Goal: Task Accomplishment & Management: Manage account settings

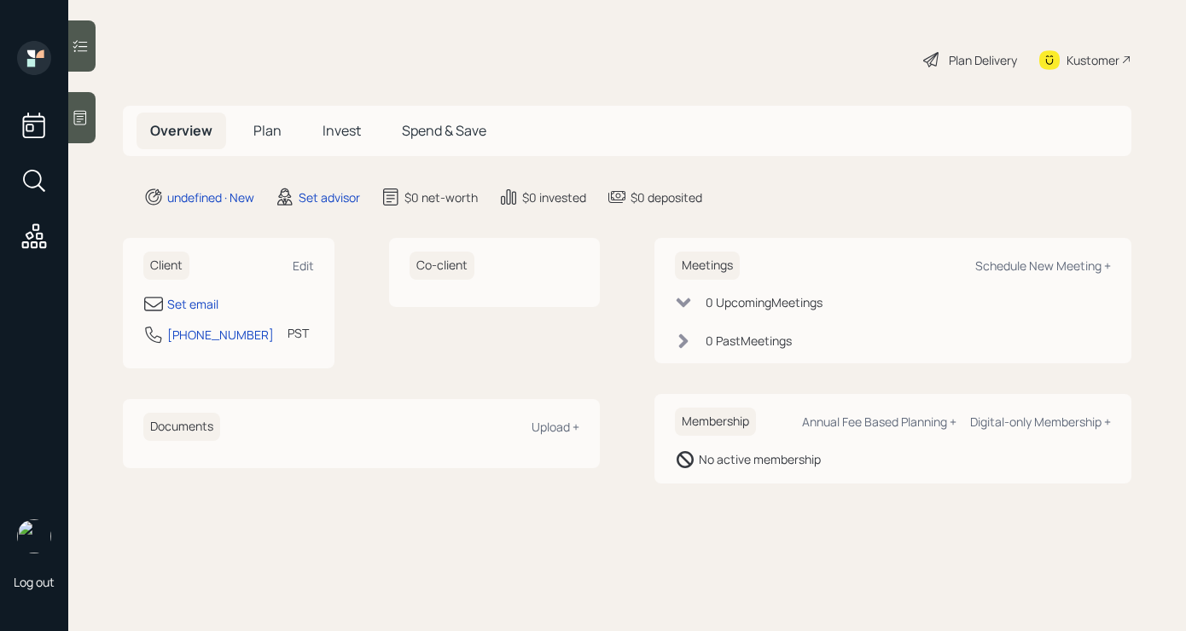
click at [67, 119] on div "Log out" at bounding box center [34, 315] width 68 height 631
click at [85, 117] on icon at bounding box center [80, 118] width 13 height 15
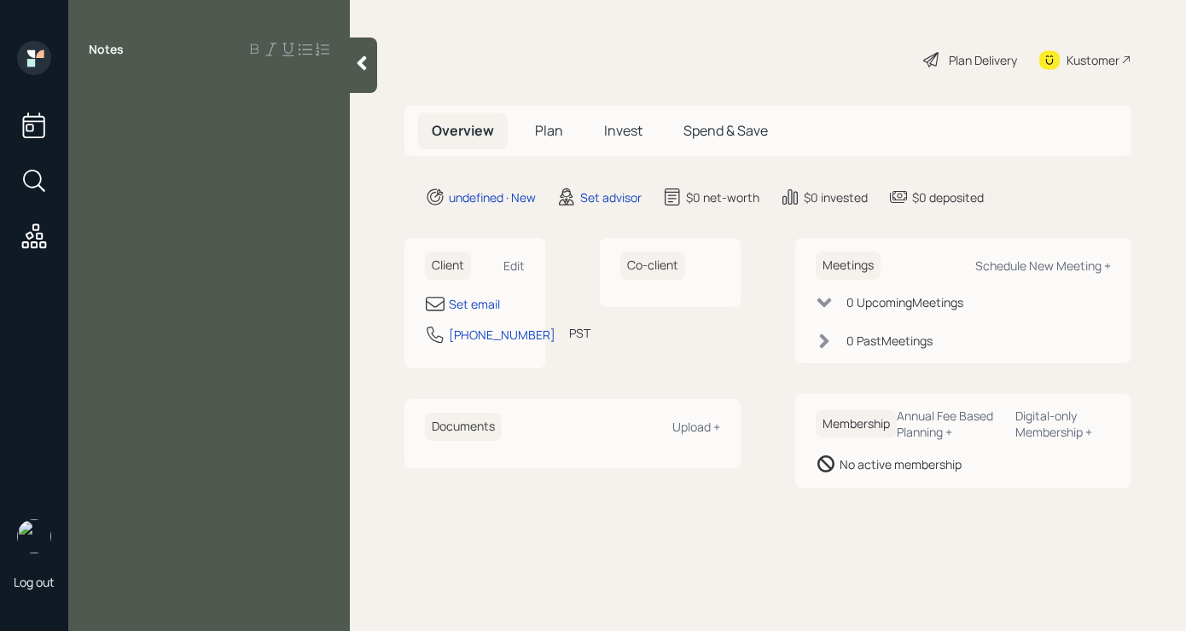
click at [157, 90] on div at bounding box center [209, 87] width 241 height 19
click at [189, 185] on div "richard work fully time production desigenr" at bounding box center [209, 173] width 241 height 38
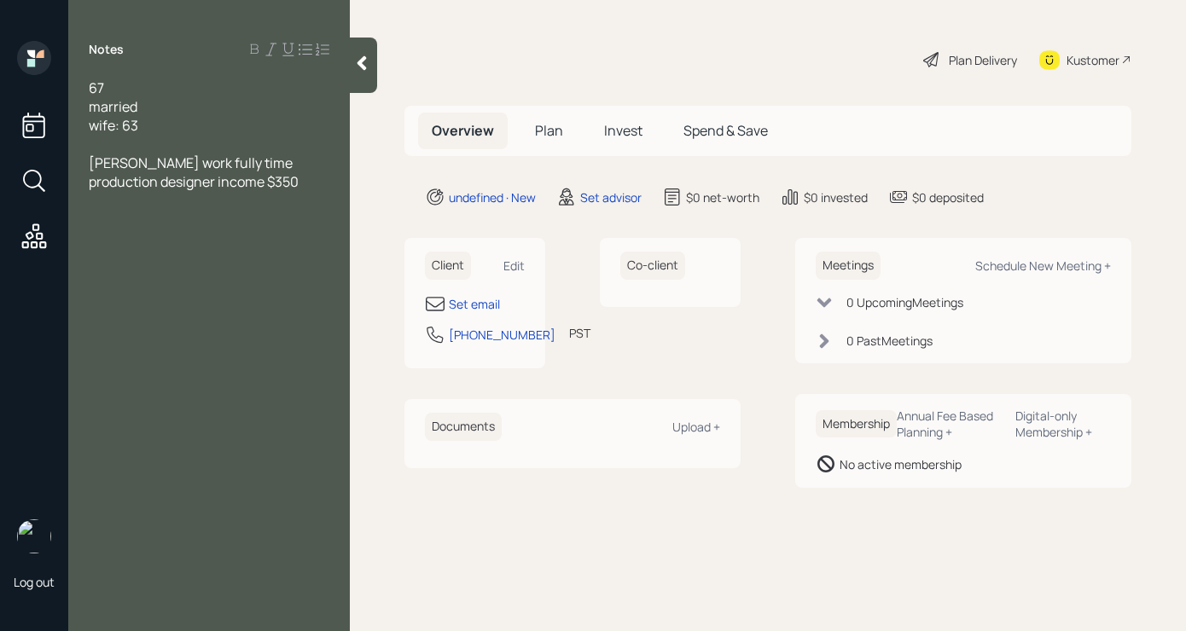
click at [232, 177] on div "richard work fully time production designer income $350" at bounding box center [209, 173] width 241 height 38
click at [130, 240] on span "IRP : ( works for union)" at bounding box center [159, 238] width 141 height 19
click at [247, 239] on div "IRP : (works for union)" at bounding box center [209, 238] width 241 height 19
click at [519, 259] on div "Edit" at bounding box center [513, 266] width 21 height 16
select select "America/Los_Angeles"
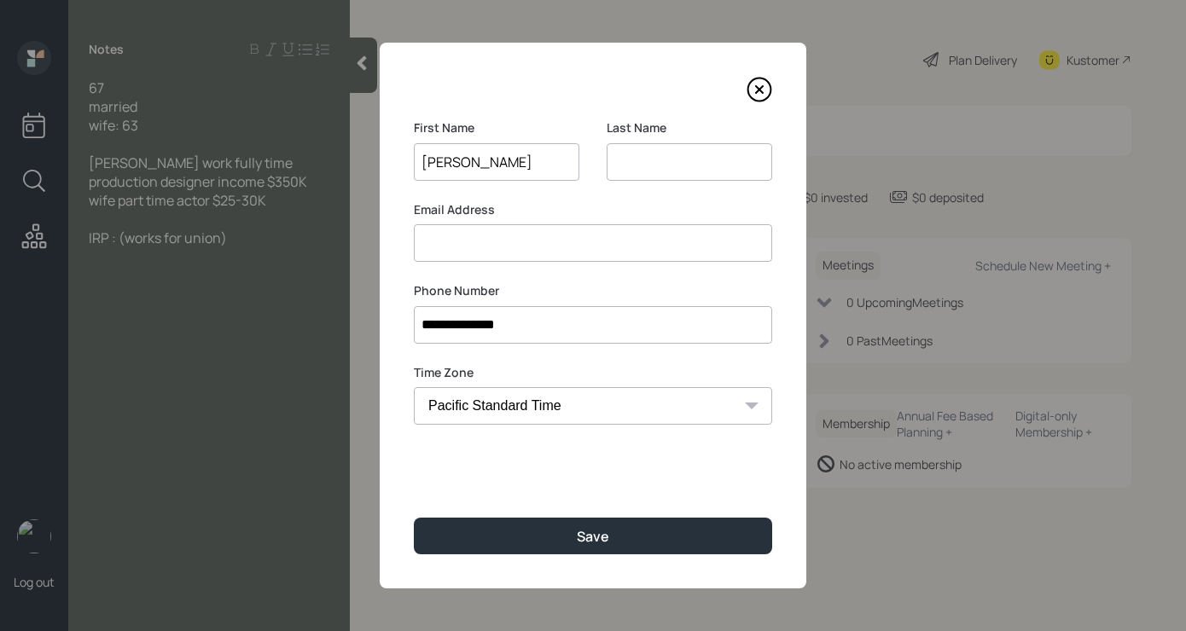
type input "Richard"
click at [706, 161] on input at bounding box center [690, 162] width 166 height 38
type input "Toyon"
click at [631, 243] on input at bounding box center [593, 243] width 358 height 38
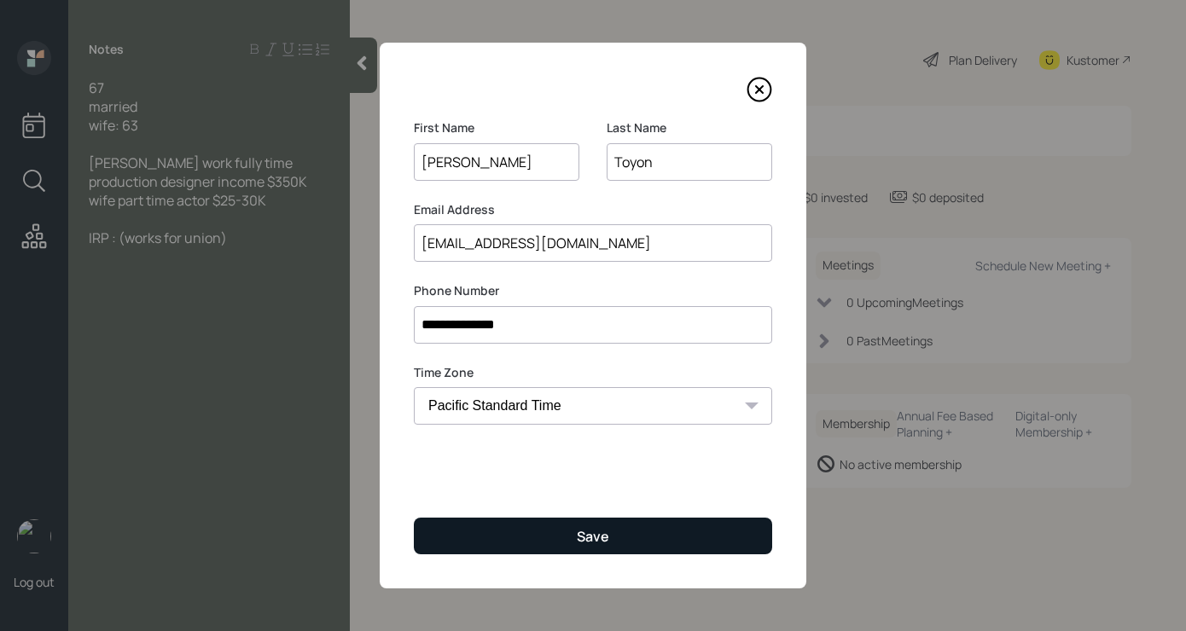
type input "toyontree@mac.com"
click at [611, 530] on button "Save" at bounding box center [593, 536] width 358 height 37
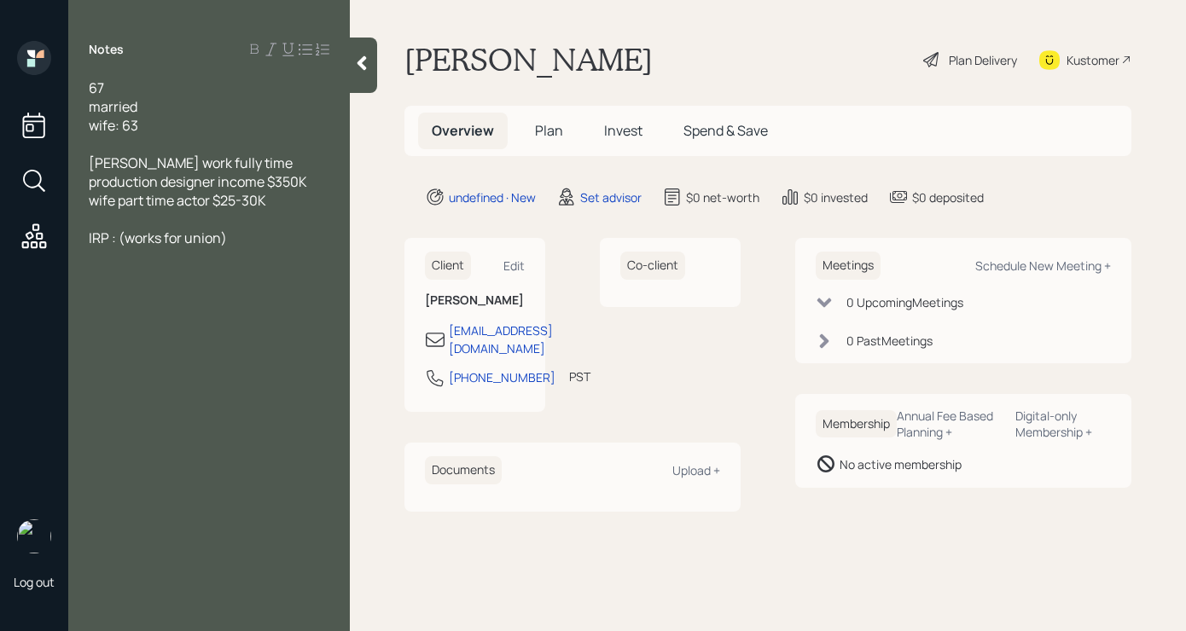
click at [257, 242] on div "IRP : (works for union)" at bounding box center [209, 238] width 241 height 19
click at [216, 256] on div "IRP : (works for union) lump sum or monthly payment" at bounding box center [209, 248] width 241 height 38
click at [217, 99] on div "married" at bounding box center [209, 106] width 241 height 19
click at [214, 84] on div "67" at bounding box center [209, 87] width 241 height 19
click at [213, 259] on div "IRP : (works for union) lump sum or monthly payment /" at bounding box center [209, 248] width 241 height 38
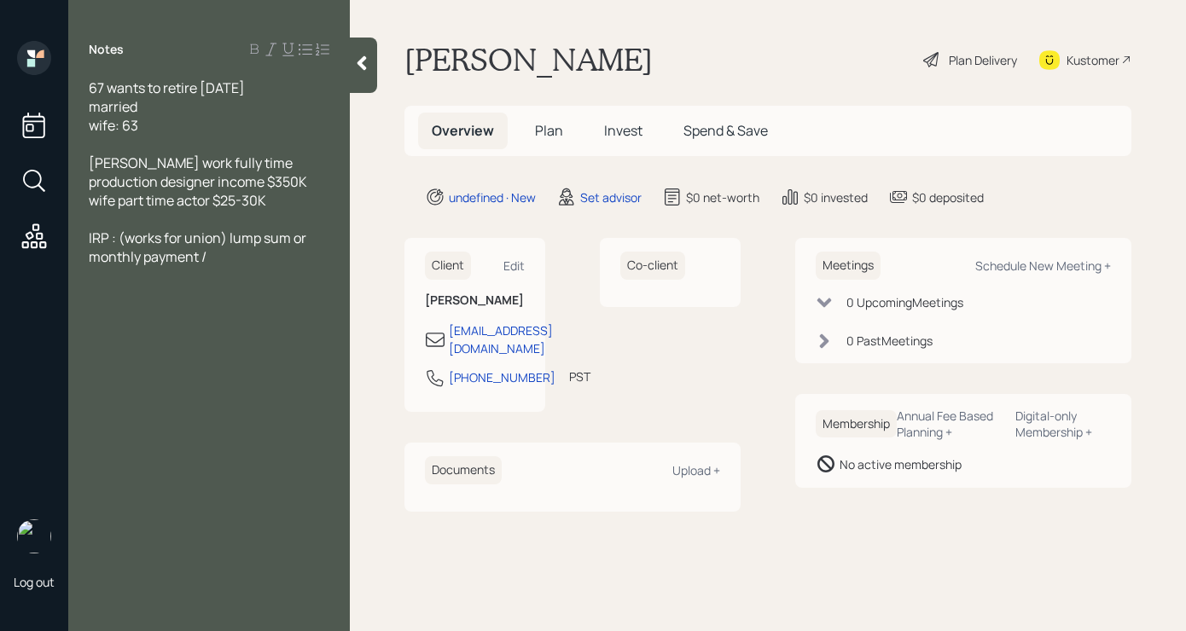
click at [247, 253] on div "IRP : (works for union) lump sum or monthly payment /" at bounding box center [209, 248] width 241 height 38
click at [142, 310] on div at bounding box center [209, 313] width 241 height 19
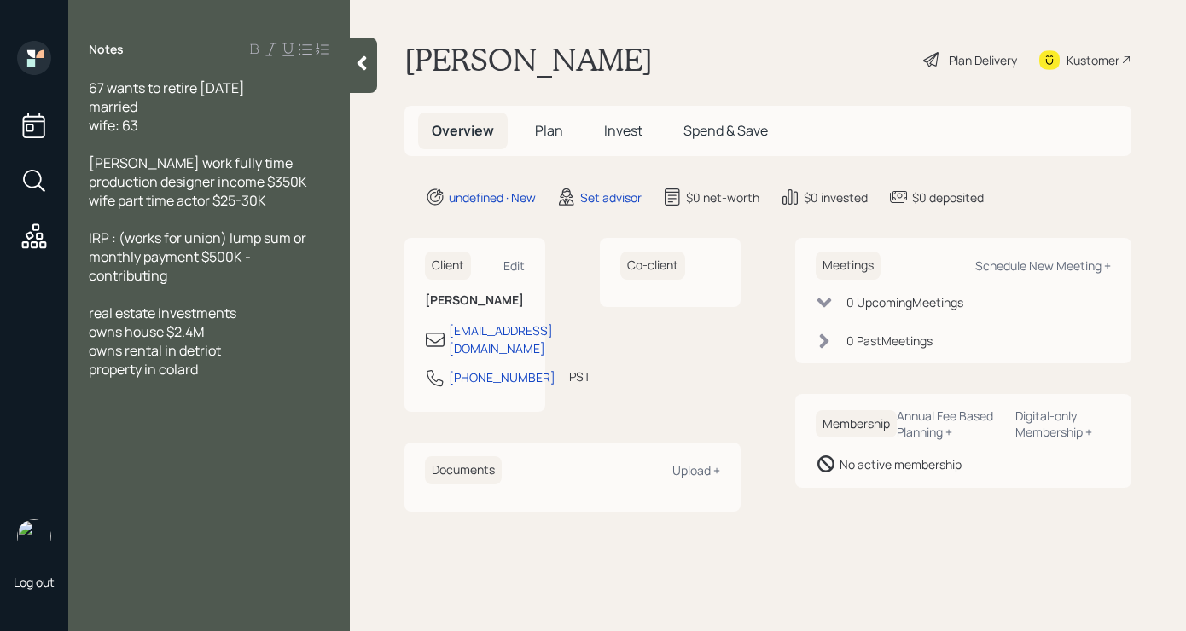
click at [222, 330] on div "owns house $2.4M" at bounding box center [209, 332] width 241 height 19
click at [259, 350] on div "owns rental in Detroit" at bounding box center [209, 350] width 241 height 19
click at [294, 352] on span "owns rental in Detroit mortgage 200" at bounding box center [205, 360] width 233 height 38
click at [334, 351] on div "67 wants to retire in 8 years married wife: 63 richard work fully time producti…" at bounding box center [209, 256] width 282 height 357
click at [329, 347] on div "67 wants to retire in 8 years married wife: 63 richard work fully time producti…" at bounding box center [209, 256] width 282 height 357
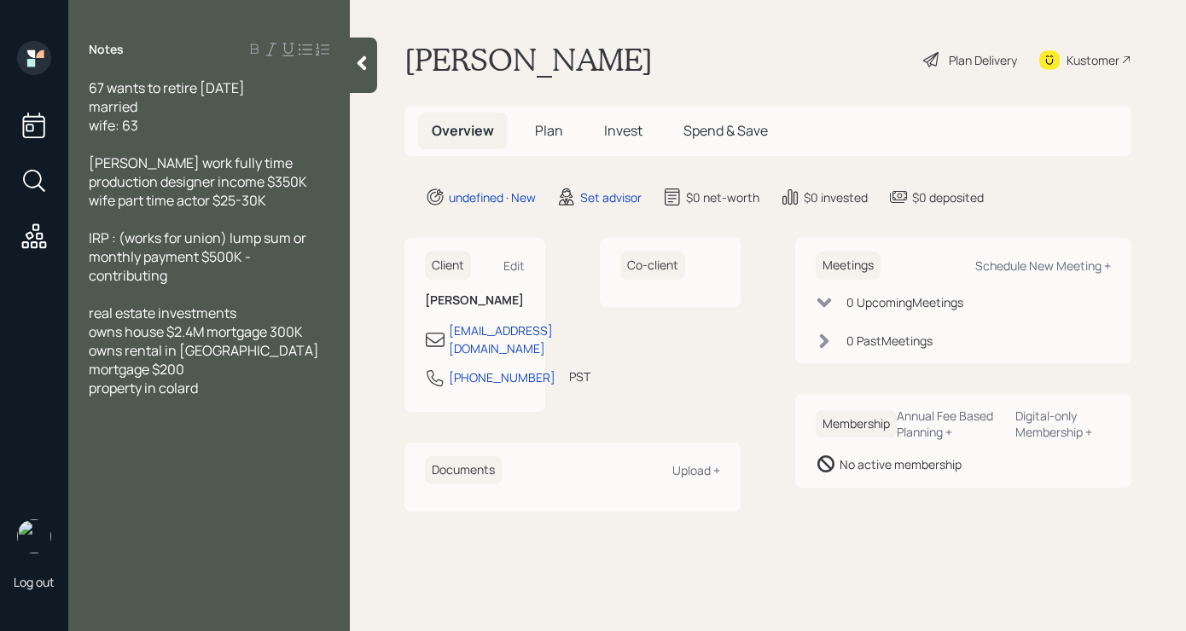
click at [326, 351] on div "owns rental in Detroit mortgage $200" at bounding box center [209, 360] width 241 height 38
click at [210, 416] on div at bounding box center [209, 425] width 241 height 19
click at [211, 398] on div "property in colard" at bounding box center [209, 407] width 241 height 19
click at [274, 404] on div "property in Colorado open land income from agriculture" at bounding box center [209, 417] width 241 height 38
click at [290, 406] on div "property in Colorado open land income from agriculture" at bounding box center [209, 417] width 241 height 38
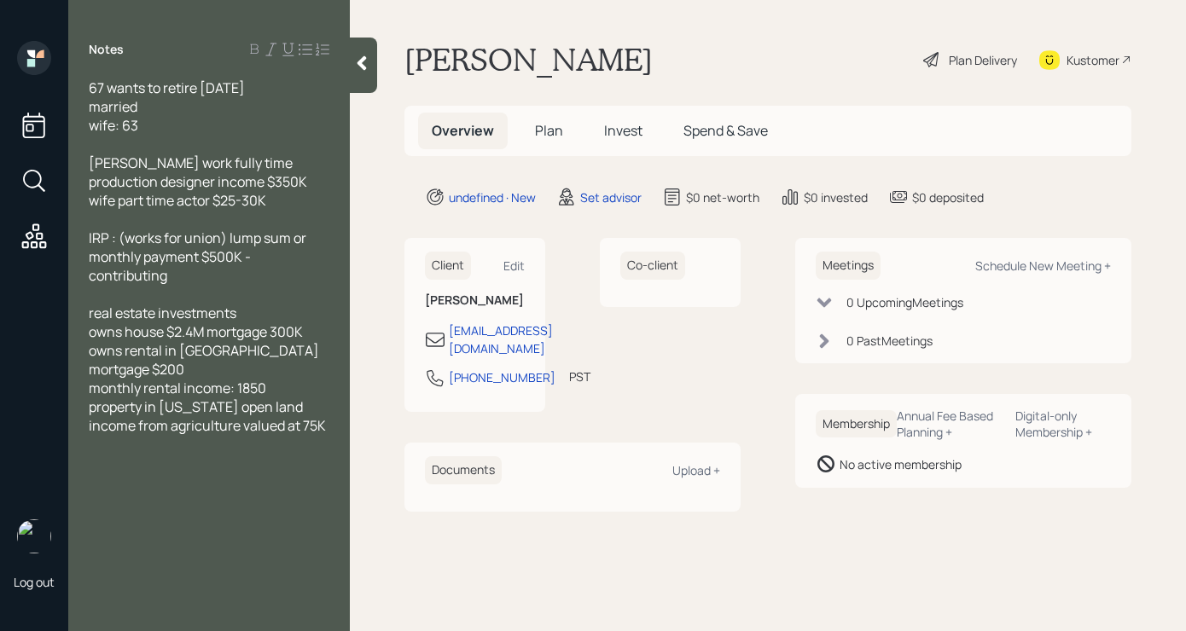
click at [302, 399] on span "property in Colorado open land income from agriculture valued at 75K" at bounding box center [207, 417] width 237 height 38
click at [148, 427] on div "property in Colorado open land income from agriculture valued at $75K" at bounding box center [209, 426] width 241 height 56
click at [201, 473] on span "checking/savings 300K" at bounding box center [162, 482] width 147 height 19
click at [286, 473] on div "checking/savings $300K" at bounding box center [209, 482] width 241 height 19
drag, startPoint x: 130, startPoint y: 517, endPoint x: 79, endPoint y: 520, distance: 50.4
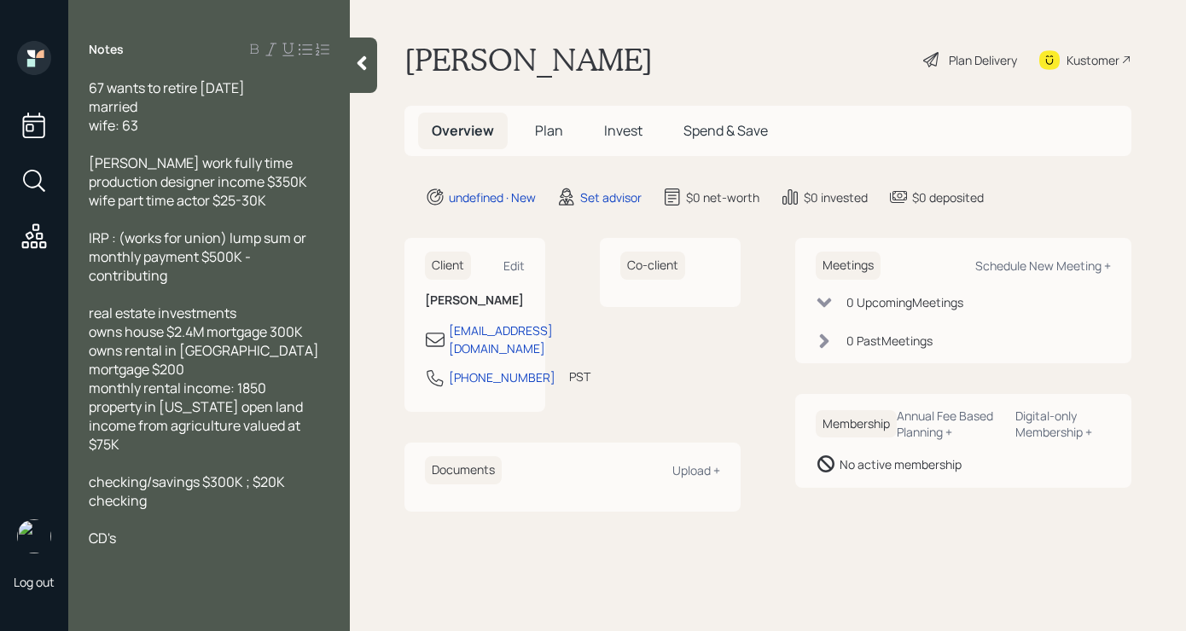
click at [79, 520] on div "67 wants to retire in 8 years married wife: 63 richard work fully time producti…" at bounding box center [209, 344] width 282 height 532
click at [1010, 268] on div "Schedule New Meeting +" at bounding box center [1043, 266] width 136 height 16
select select "round-robin"
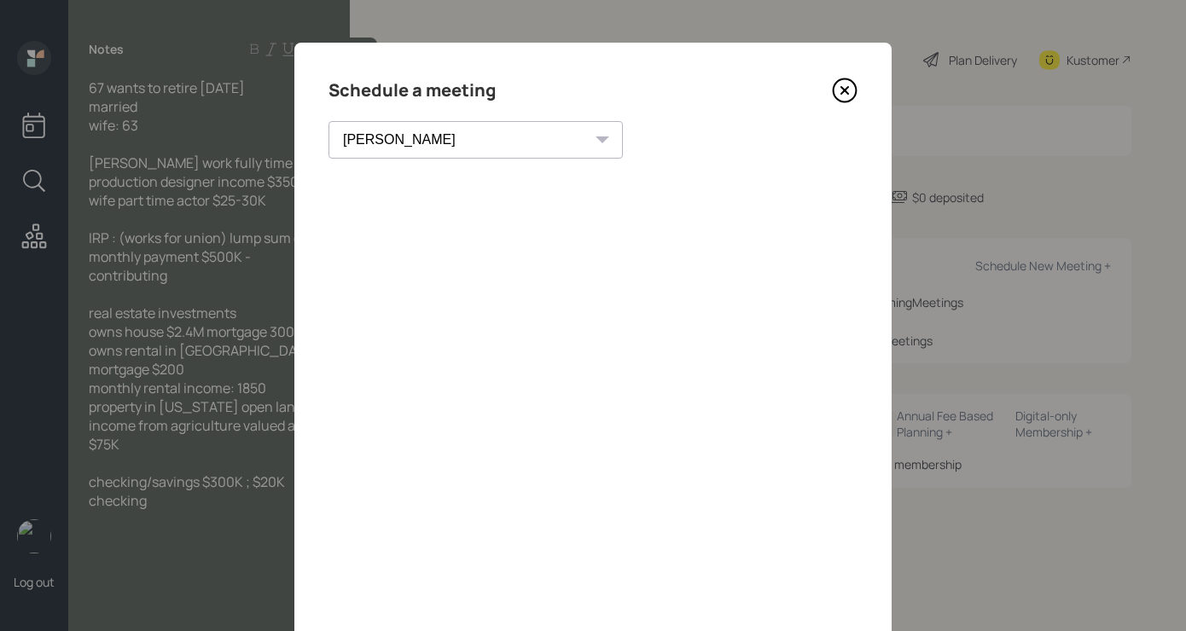
click at [839, 87] on icon at bounding box center [845, 91] width 26 height 26
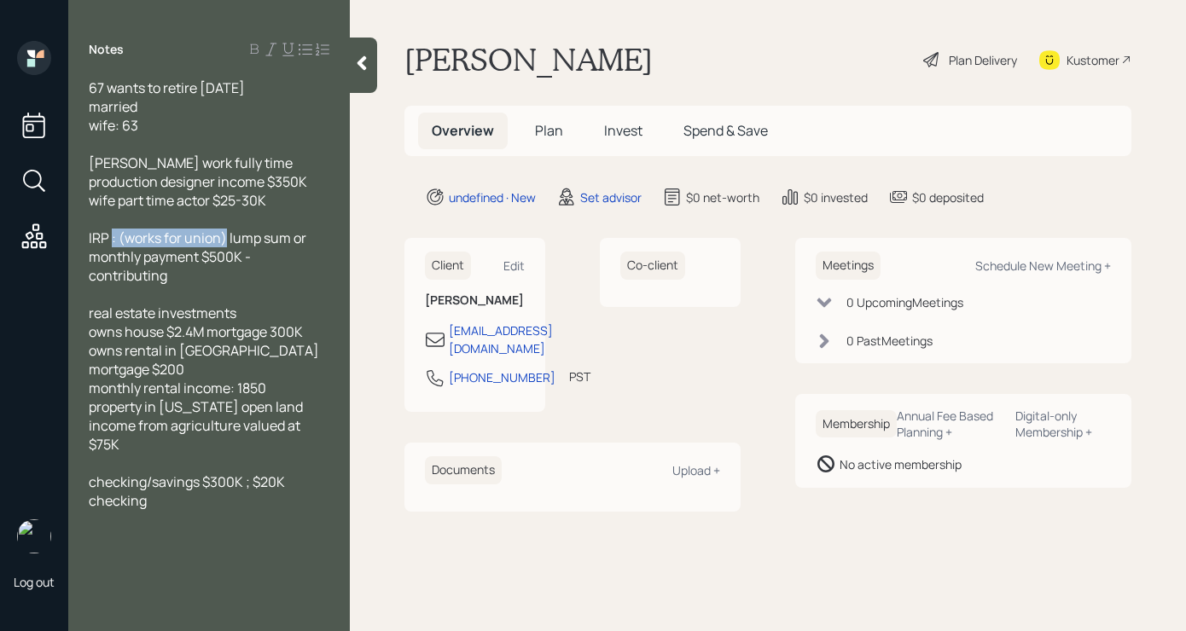
drag, startPoint x: 226, startPoint y: 236, endPoint x: 110, endPoint y: 243, distance: 116.2
click at [110, 243] on span "IRP : (works for union) lump sum or monthly payment $500K - contributing" at bounding box center [199, 257] width 220 height 56
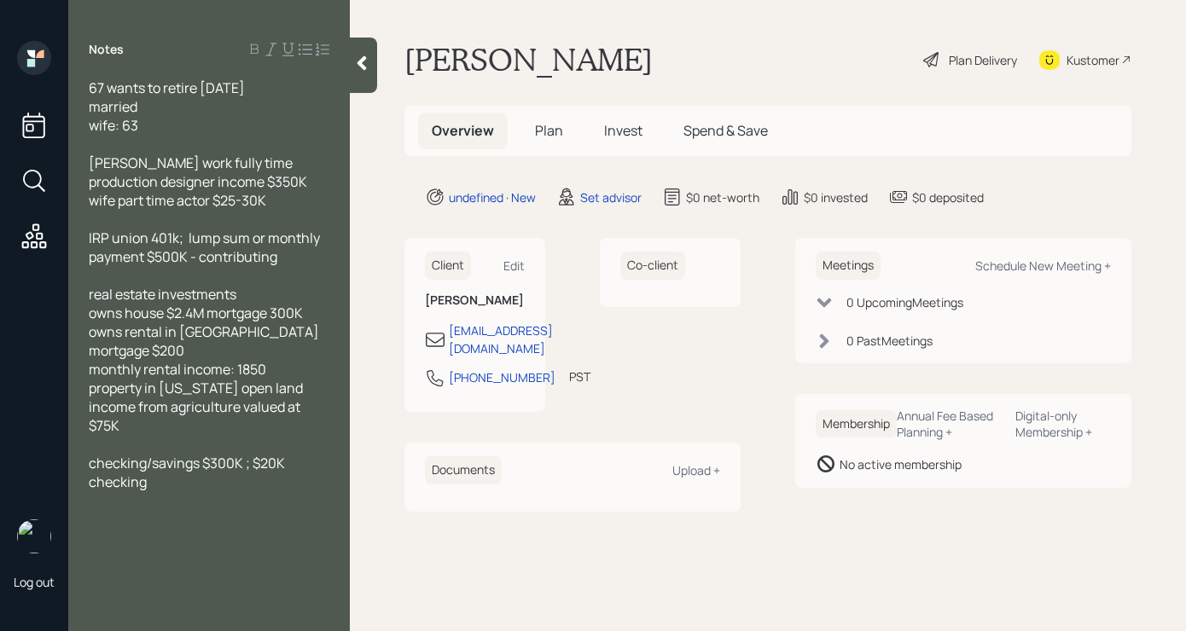
click at [109, 237] on span "IRP union 401k; lump sum or monthly payment $500K - contributing" at bounding box center [206, 248] width 234 height 38
click at [196, 234] on span "IRP; union 401k; lump sum or monthly payment $500K - contributing" at bounding box center [208, 248] width 238 height 38
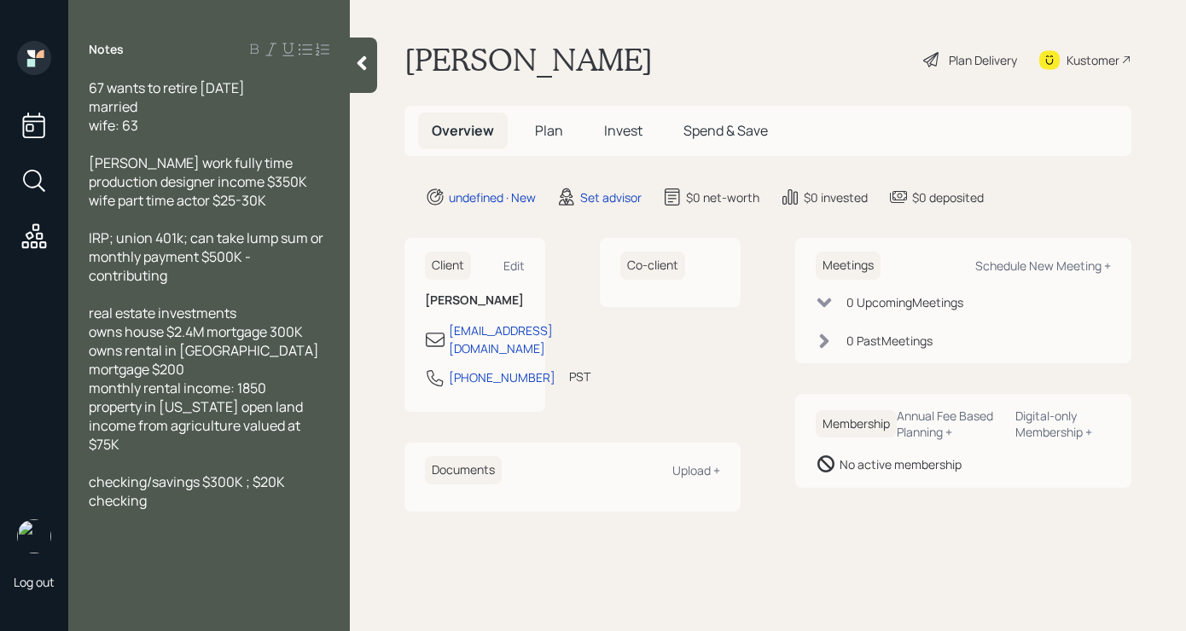
click at [206, 258] on span "IRP; union 401k; can take lump sum or monthly payment $500K - contributing" at bounding box center [207, 257] width 237 height 56
drag, startPoint x: 183, startPoint y: 284, endPoint x: 68, endPoint y: 279, distance: 115.3
click at [69, 278] on div "67 wants to retire in 8 years married wife: 63 richard work fully time producti…" at bounding box center [209, 344] width 282 height 532
click at [269, 81] on div "67 wants to retire in 8 years" at bounding box center [209, 87] width 241 height 19
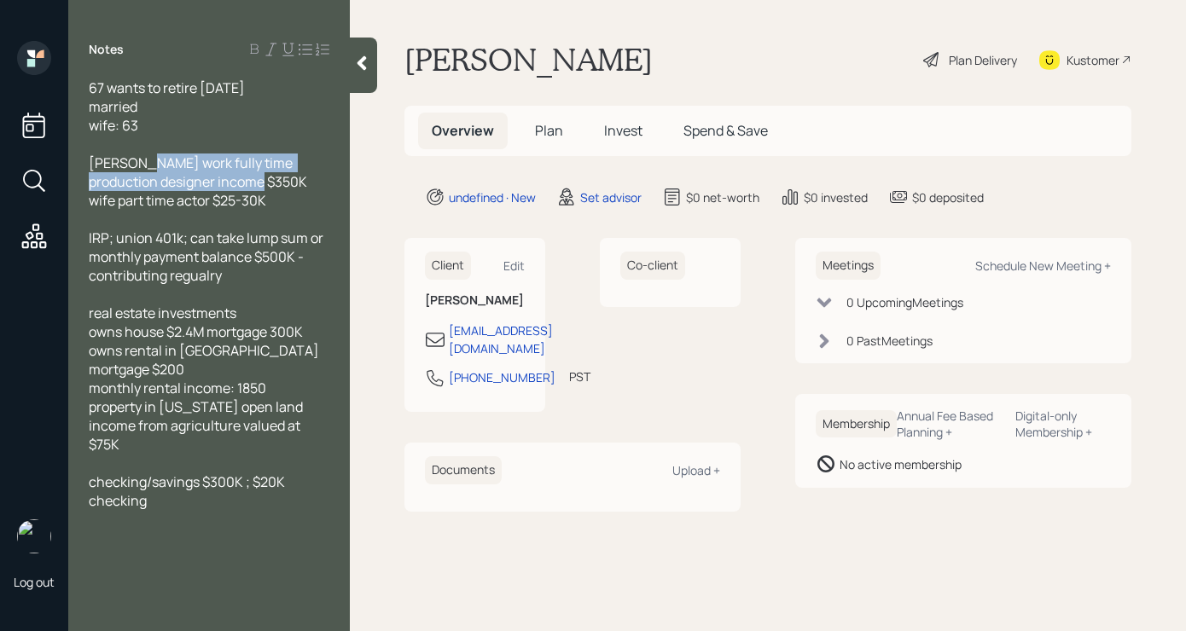
drag, startPoint x: 138, startPoint y: 164, endPoint x: 281, endPoint y: 178, distance: 143.2
click at [281, 178] on div "richard work fully time production designer income $350K" at bounding box center [209, 173] width 241 height 38
copy span "work fully time production designer income $350K"
click at [288, 89] on div "67 wants to retire in 8 years" at bounding box center [209, 87] width 241 height 19
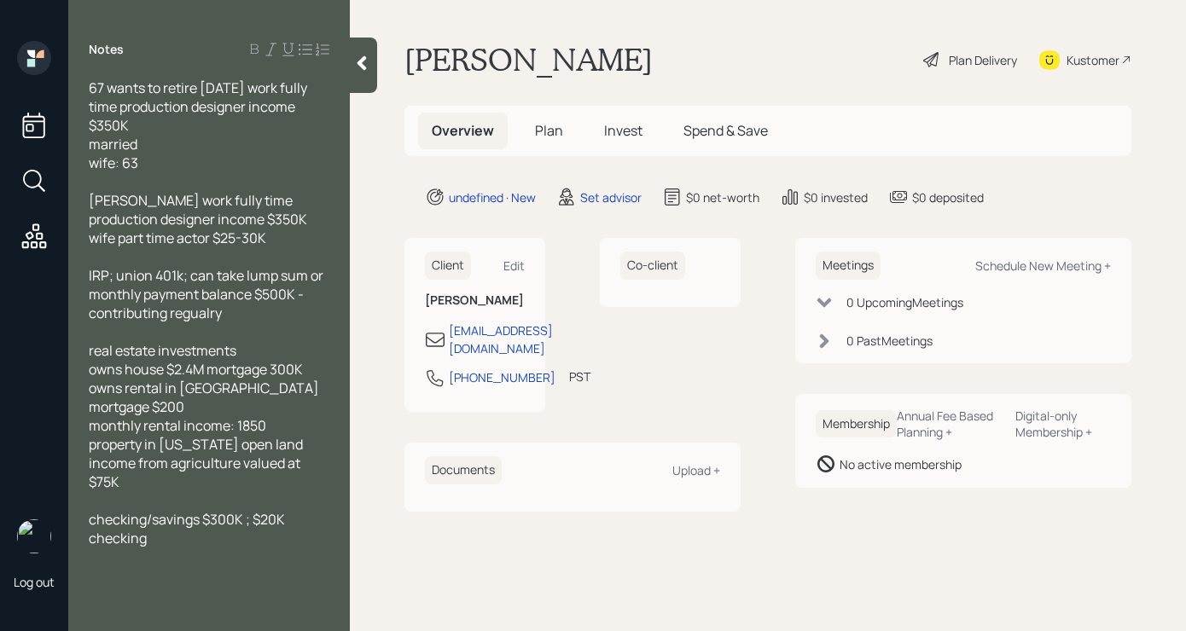
click at [123, 165] on span "wife: 63" at bounding box center [113, 163] width 49 height 19
click at [176, 166] on div "wife, 63" at bounding box center [209, 163] width 241 height 19
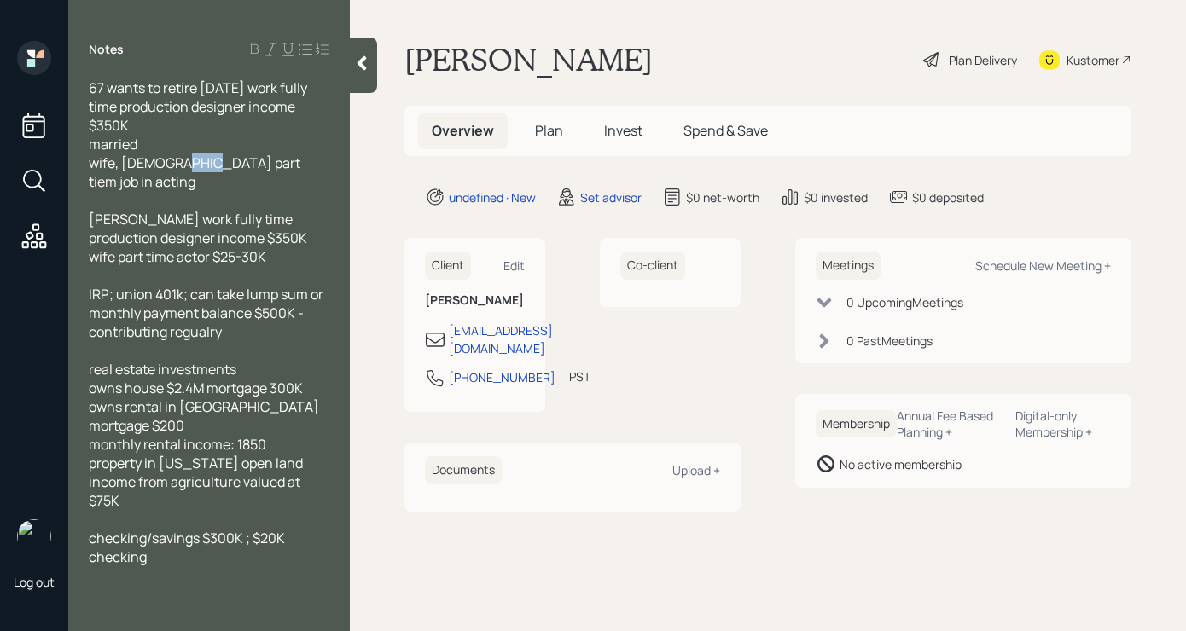
click at [195, 166] on span "wife, 63 part tiem job in acting" at bounding box center [196, 173] width 214 height 38
click at [253, 223] on div "richard work fully time production designer income $350K" at bounding box center [209, 229] width 241 height 38
click at [284, 159] on div "wife, 63 part time job in acting" at bounding box center [209, 173] width 241 height 38
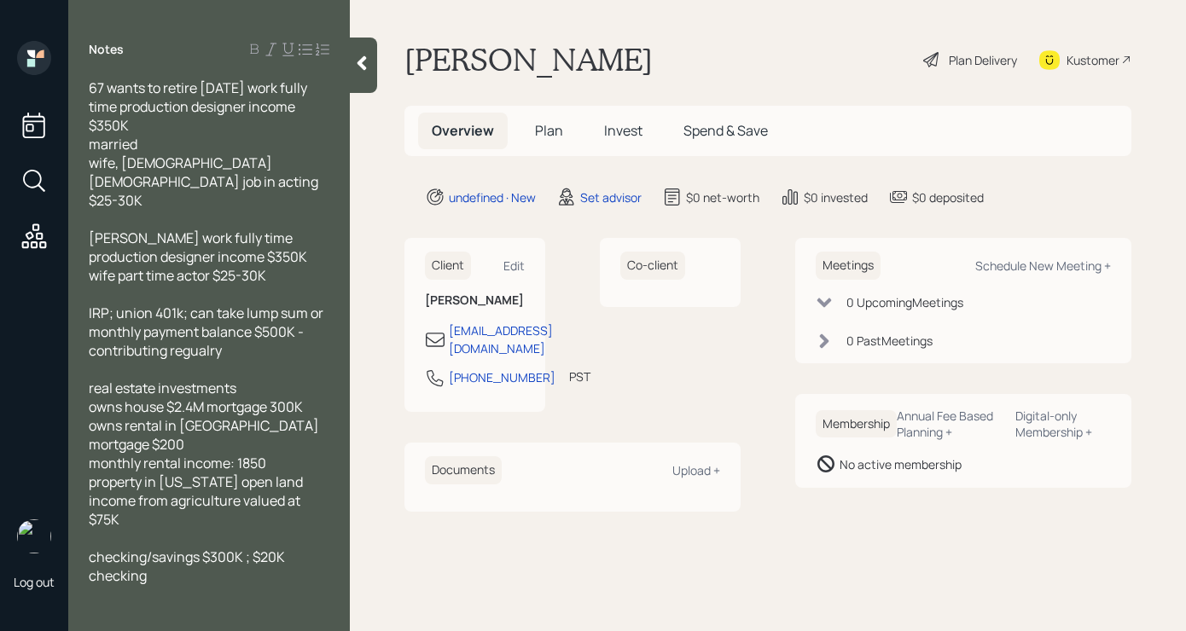
drag, startPoint x: 290, startPoint y: 252, endPoint x: 80, endPoint y: 218, distance: 212.7
click at [82, 218] on div "67 wants to retire in 8 years work fully time production designer income $350K …" at bounding box center [209, 344] width 282 height 532
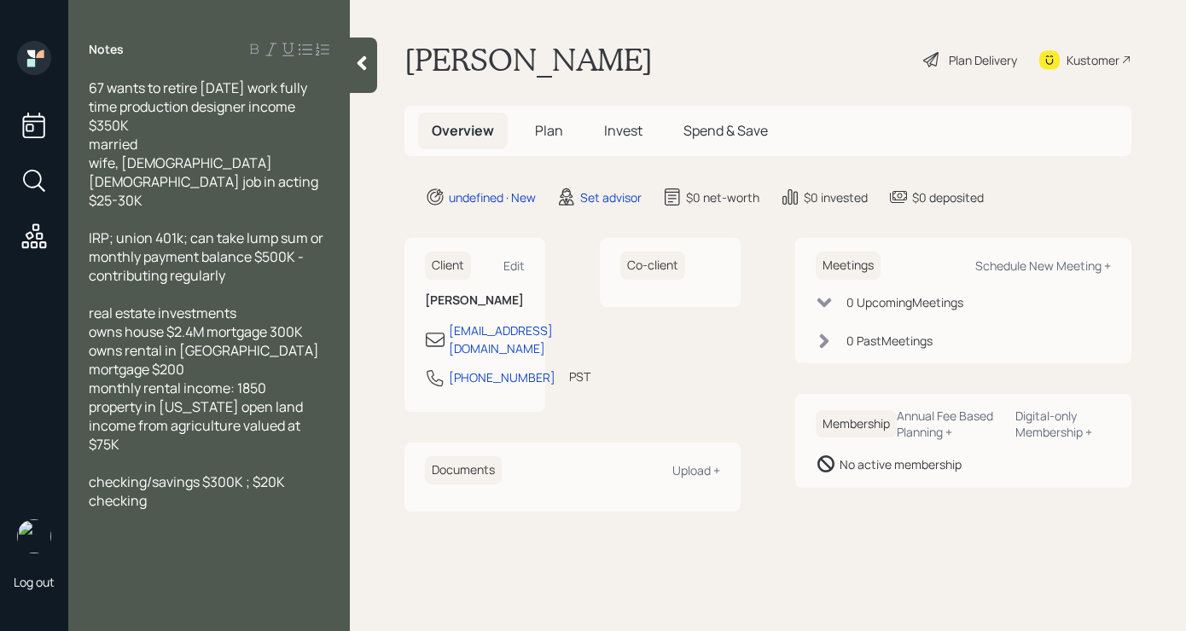
click at [212, 323] on span "owns house $2.4M mortgage 300K" at bounding box center [196, 332] width 214 height 19
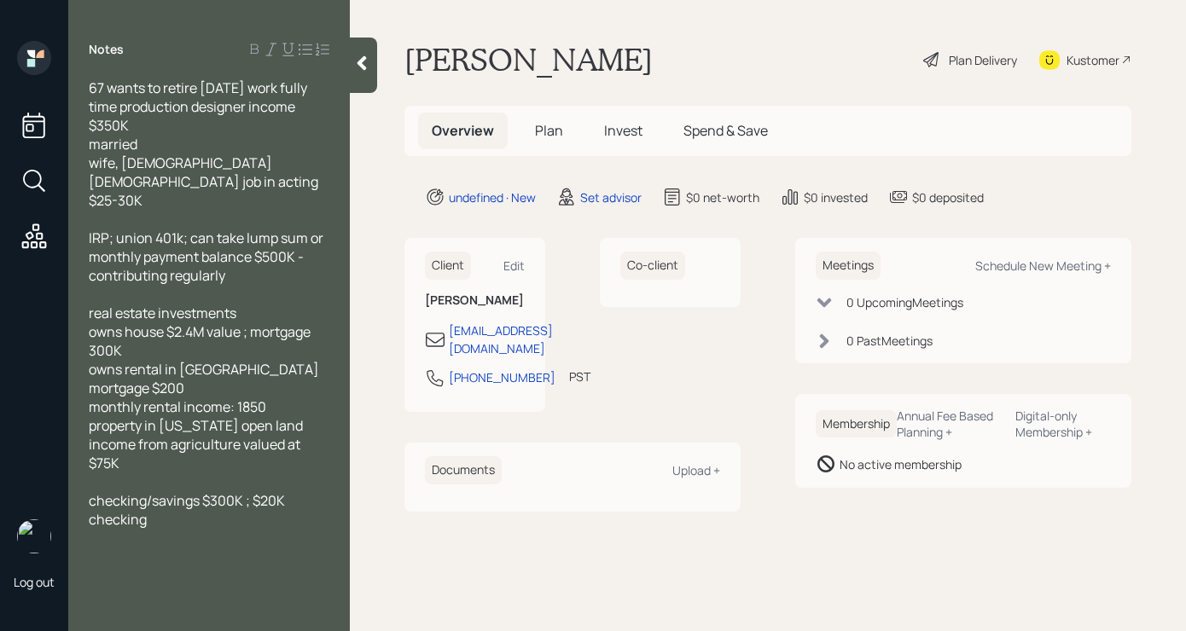
click at [324, 360] on div "owns rental in Detroit mortgage $200" at bounding box center [209, 379] width 241 height 38
click at [87, 387] on div "67 wants to retire in 8 years work fully time production designer income $350K …" at bounding box center [209, 344] width 282 height 532
click at [92, 398] on span "monthly rental income: 1850" at bounding box center [177, 407] width 177 height 19
click at [169, 417] on div "property in Colorado open land income from agriculture valued at $75K" at bounding box center [209, 444] width 241 height 56
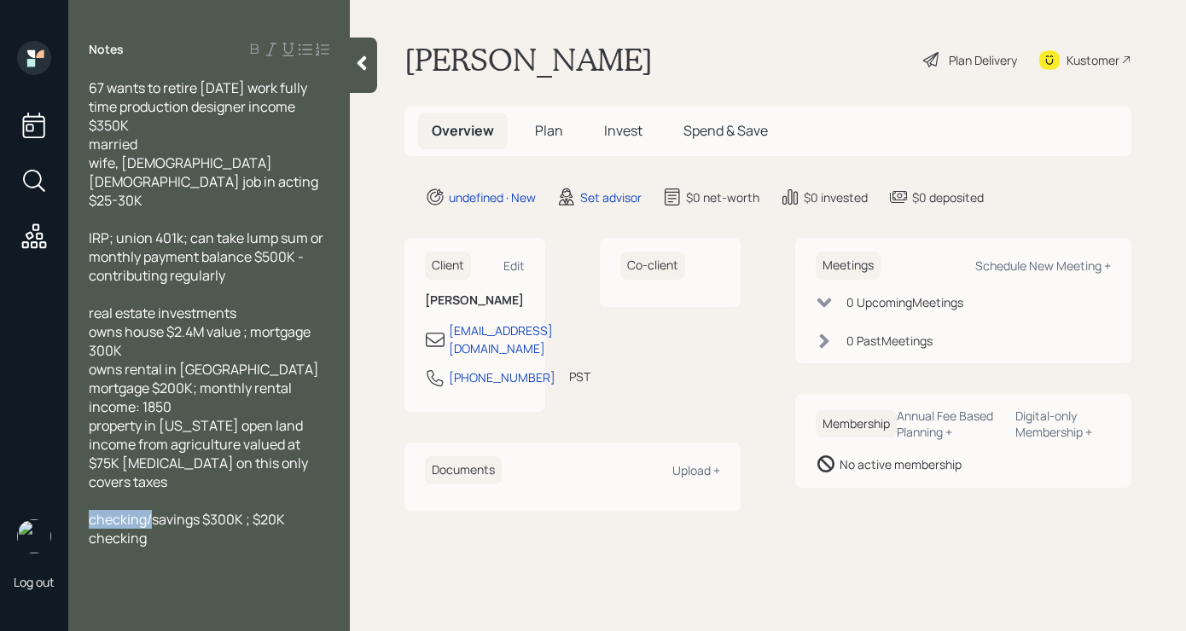
drag, startPoint x: 150, startPoint y: 481, endPoint x: 55, endPoint y: 469, distance: 95.5
click at [52, 480] on div "Log out Notes 67 wants to retire in 8 years work fully time production designer…" at bounding box center [593, 315] width 1186 height 631
click at [179, 510] on span "savings $300K ; $20K checking" at bounding box center [186, 519] width 194 height 19
click at [355, 67] on icon at bounding box center [361, 63] width 17 height 17
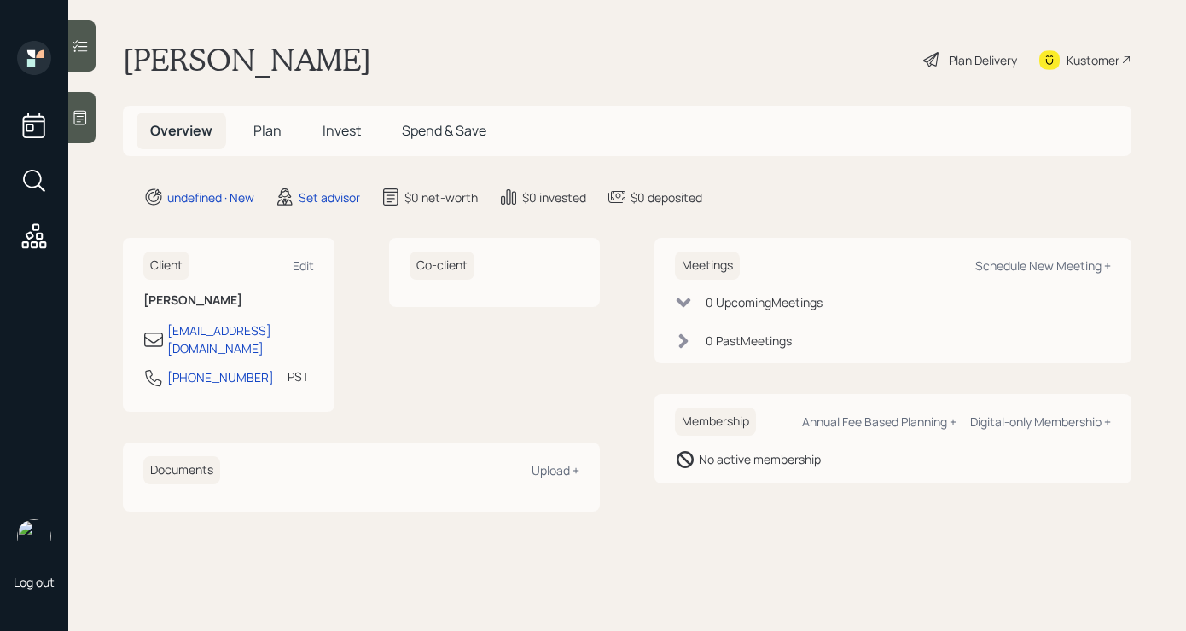
click at [86, 125] on icon at bounding box center [80, 117] width 17 height 17
